Goal: Information Seeking & Learning: Learn about a topic

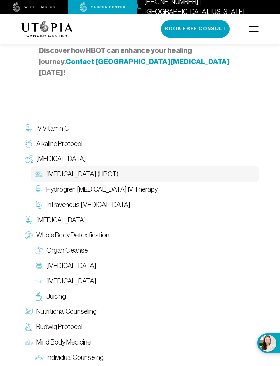
scroll to position [1301, 0]
click at [70, 323] on span "Budwig Protocol" at bounding box center [59, 328] width 46 height 10
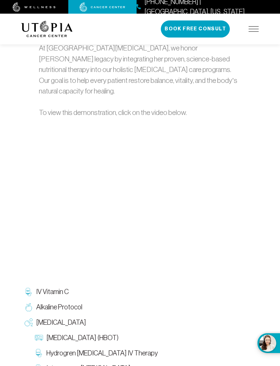
scroll to position [1108, 0]
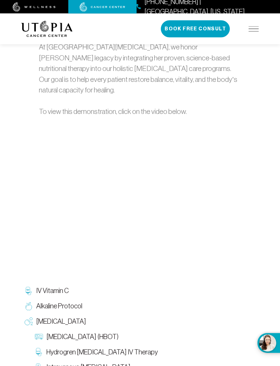
click at [65, 286] on span "IV Vitamin C" at bounding box center [52, 291] width 32 height 10
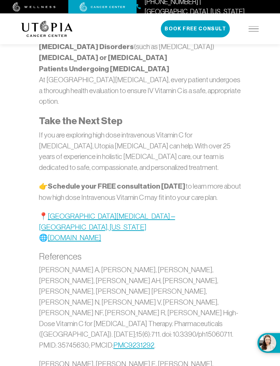
scroll to position [1518, 0]
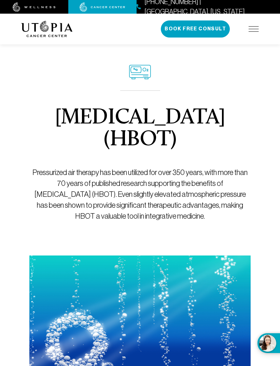
click at [103, 6] on img at bounding box center [103, 7] width 46 height 10
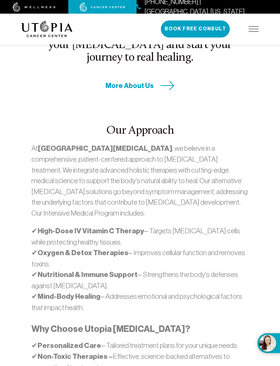
scroll to position [330, 0]
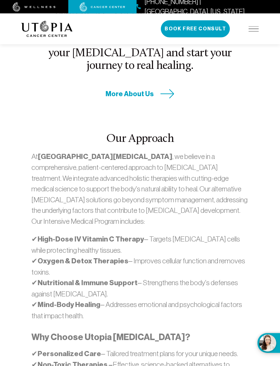
click at [139, 91] on span "More About Us" at bounding box center [129, 94] width 48 height 9
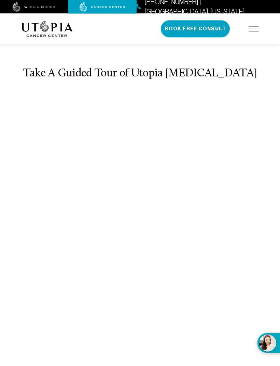
scroll to position [3104, 0]
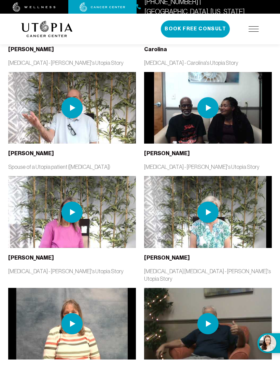
scroll to position [1615, 0]
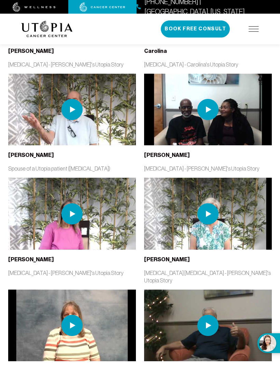
click at [210, 203] on img at bounding box center [207, 213] width 21 height 21
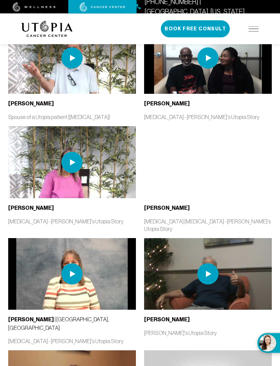
scroll to position [1668, 0]
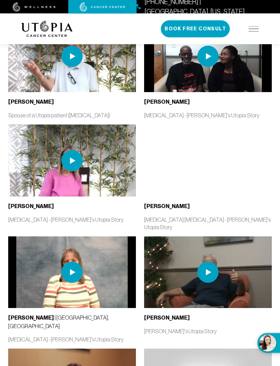
click at [71, 262] on img at bounding box center [71, 272] width 21 height 21
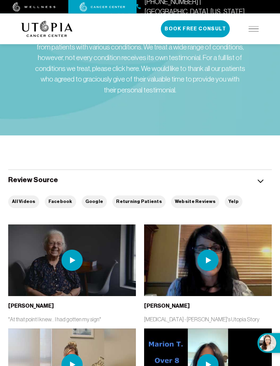
scroll to position [0, 0]
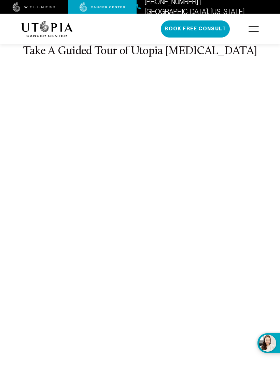
scroll to position [3104, 0]
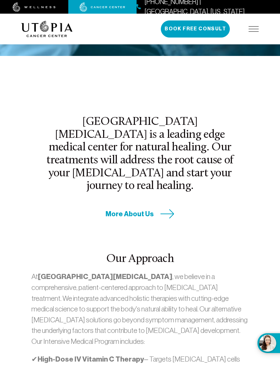
scroll to position [194, 0]
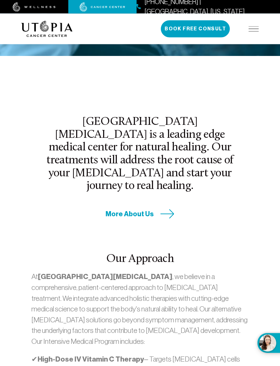
click at [107, 6] on img at bounding box center [103, 7] width 46 height 10
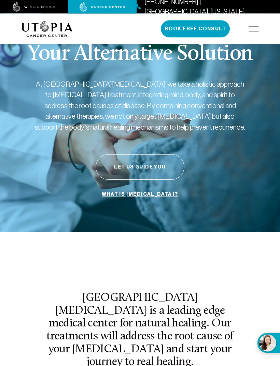
scroll to position [15, 0]
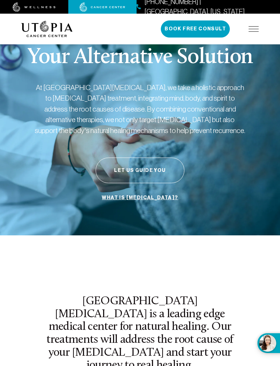
click at [257, 24] on div "[PHONE_NUMBER] | [GEOGRAPHIC_DATA], [US_STATE] Book Free Consult" at bounding box center [210, 28] width 98 height 17
click at [253, 29] on img at bounding box center [254, 28] width 10 height 5
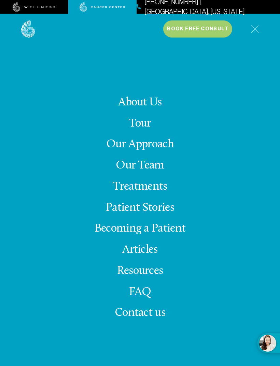
click at [148, 193] on link "Treatments" at bounding box center [140, 187] width 54 height 12
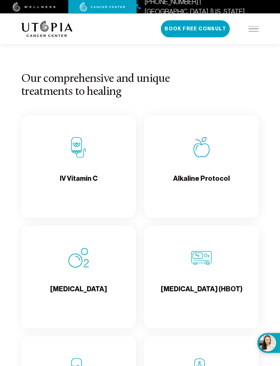
scroll to position [691, 0]
click at [204, 175] on div "Alkaline Protocol" at bounding box center [201, 166] width 115 height 102
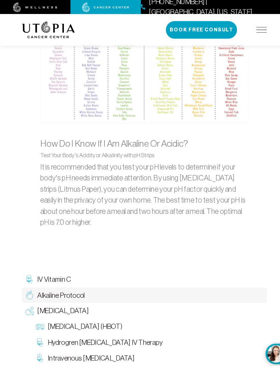
scroll to position [740, 0]
click at [65, 296] on span "[MEDICAL_DATA]" at bounding box center [61, 301] width 50 height 10
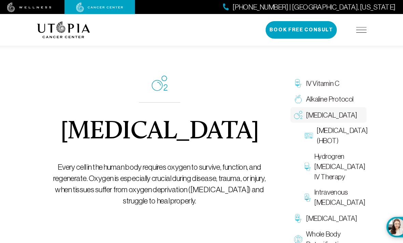
click at [280, 175] on span "Hydrogren [MEDICAL_DATA] IV Therapy" at bounding box center [335, 161] width 50 height 29
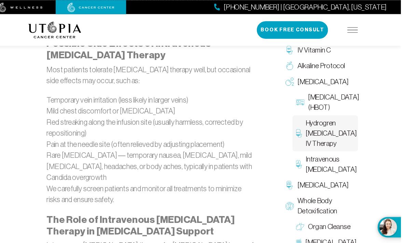
scroll to position [718, 0]
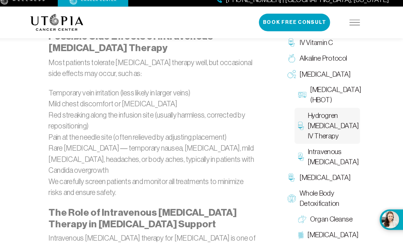
click at [280, 150] on span "Intravenous [MEDICAL_DATA]" at bounding box center [335, 160] width 50 height 20
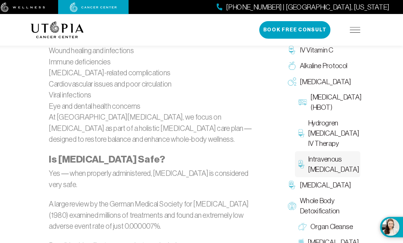
scroll to position [1063, 0]
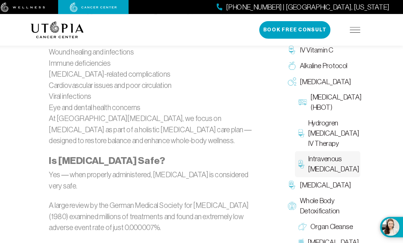
click at [280, 185] on span "[MEDICAL_DATA]" at bounding box center [327, 180] width 50 height 10
